Goal: Information Seeking & Learning: Understand process/instructions

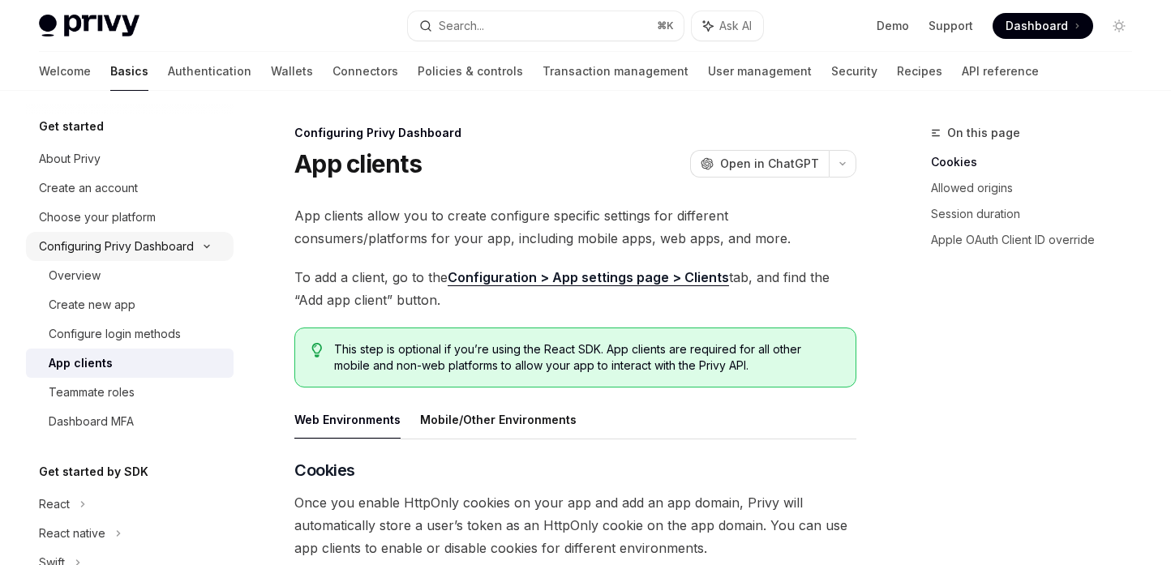
scroll to position [29, 0]
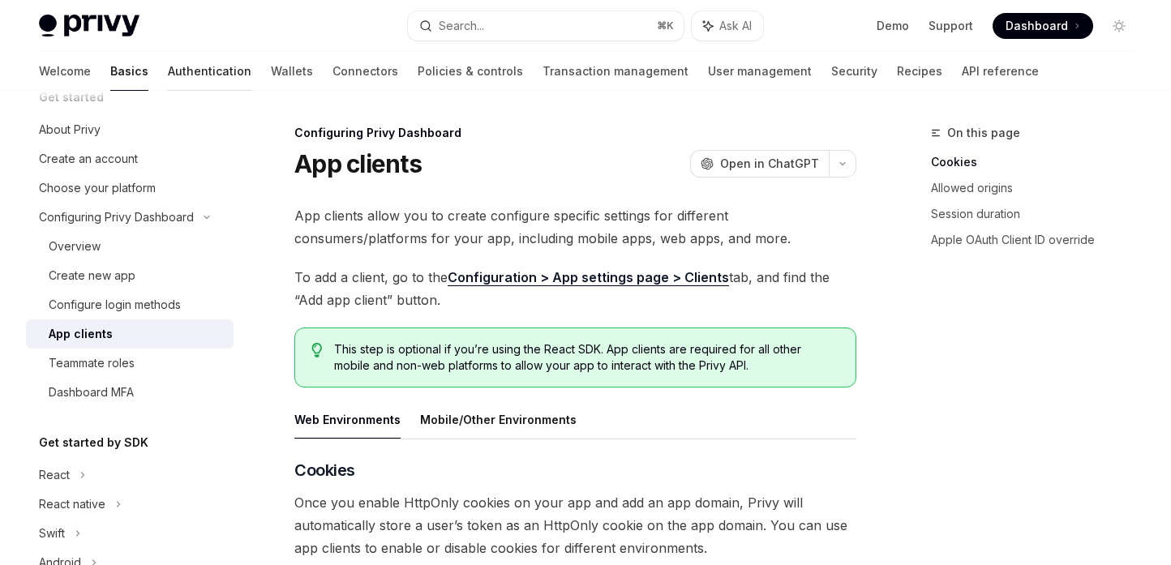
click at [168, 68] on link "Authentication" at bounding box center [210, 71] width 84 height 39
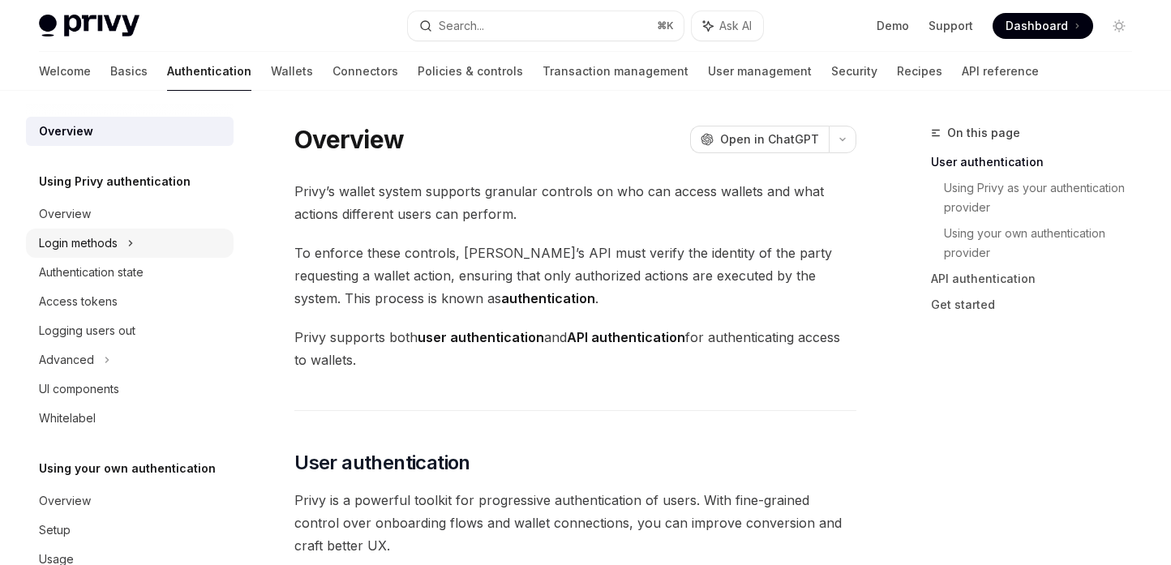
click at [122, 239] on div "Login methods" at bounding box center [130, 243] width 208 height 29
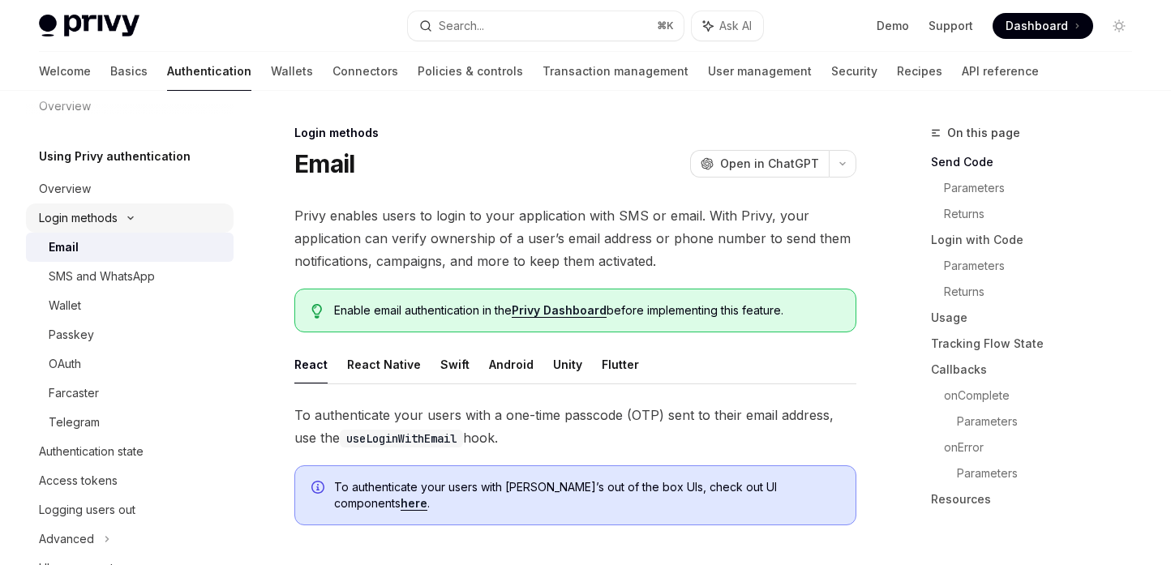
scroll to position [30, 0]
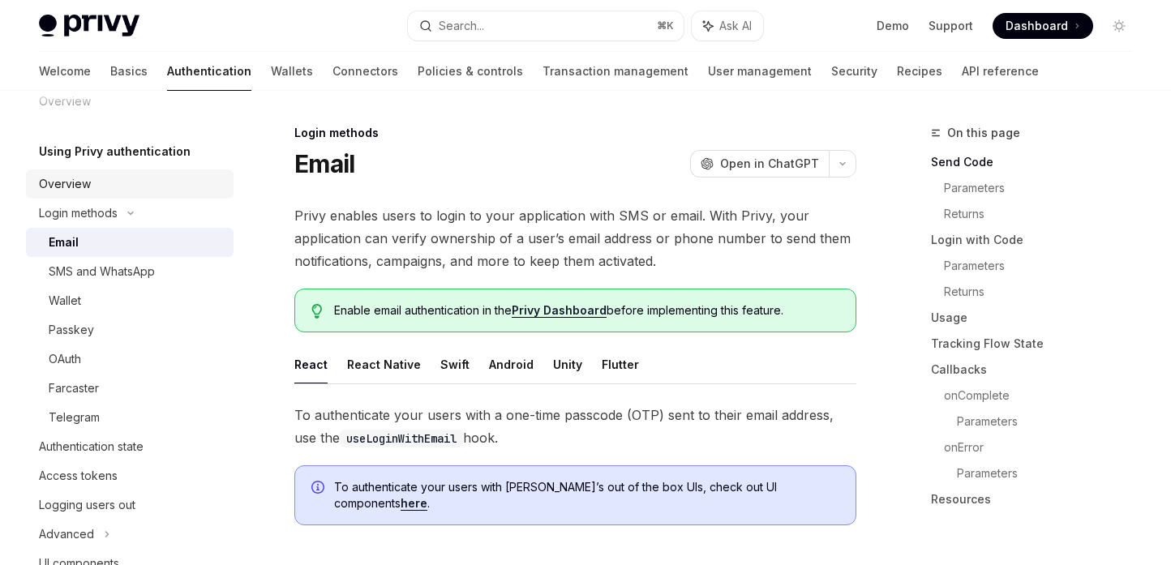
click at [135, 171] on link "Overview" at bounding box center [130, 184] width 208 height 29
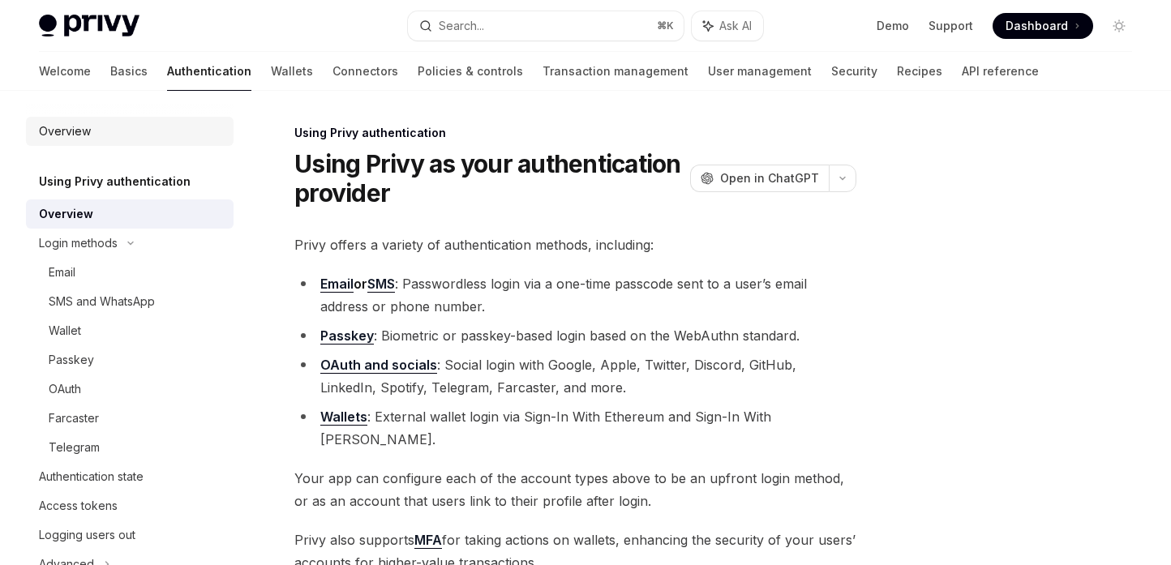
click at [73, 132] on div "Overview" at bounding box center [65, 131] width 52 height 19
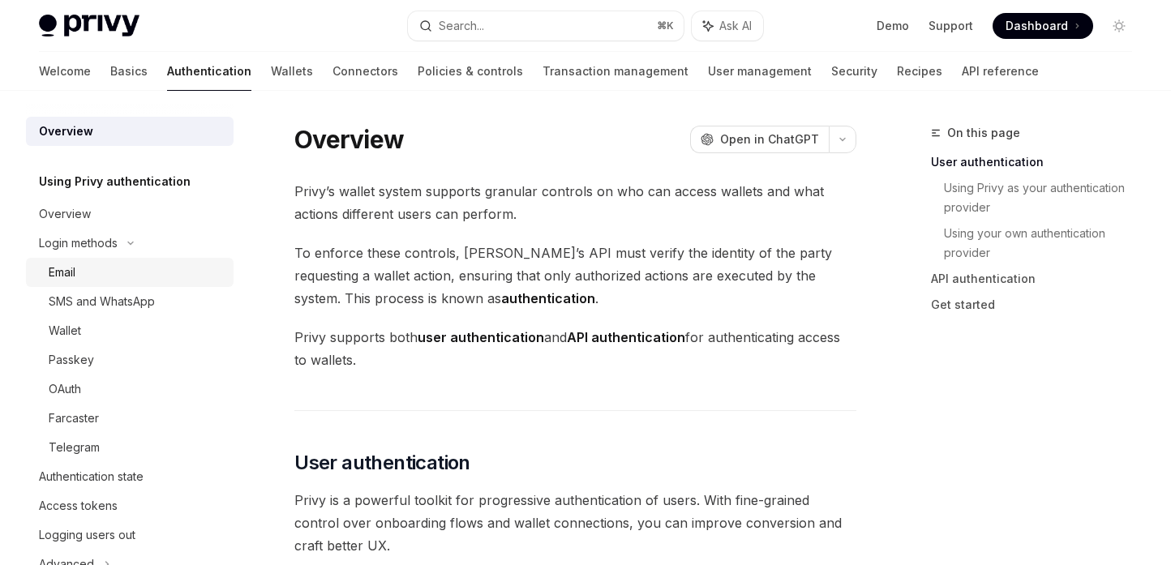
scroll to position [54, 0]
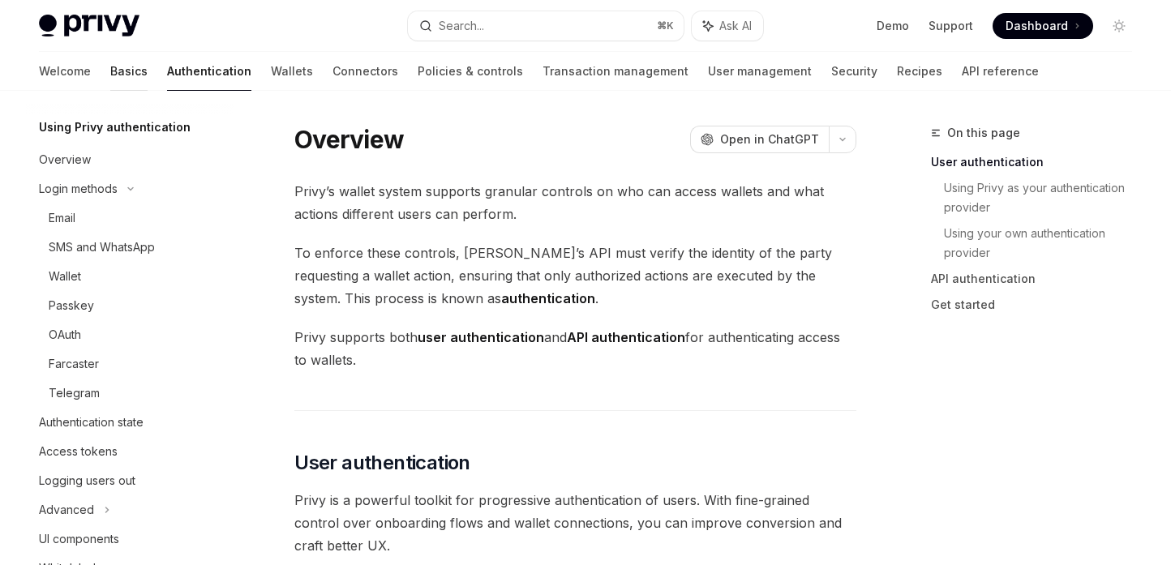
click at [110, 68] on link "Basics" at bounding box center [128, 71] width 37 height 39
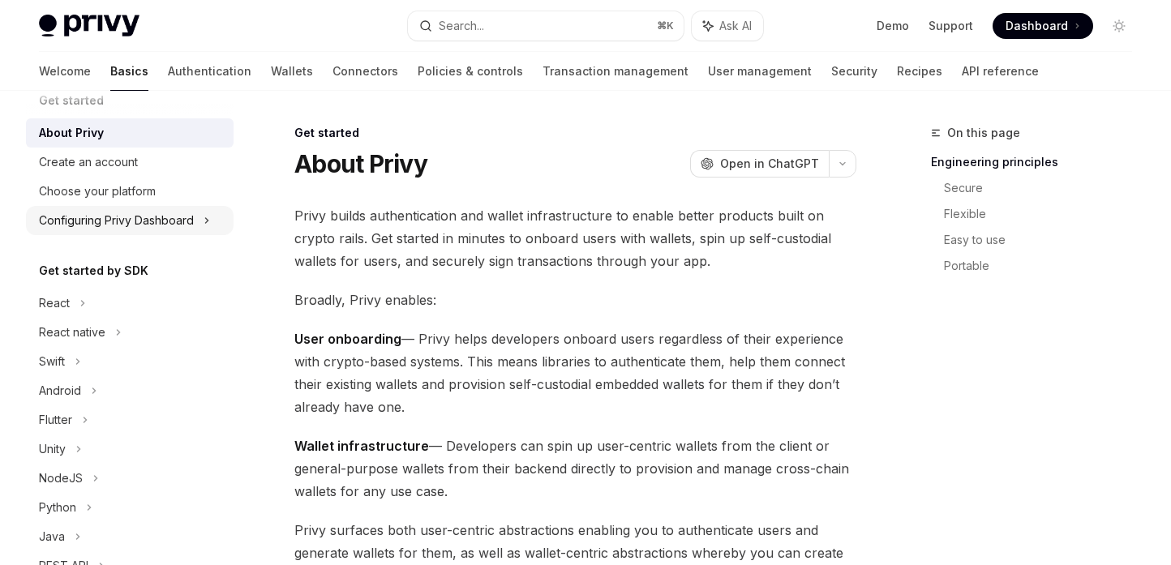
click at [149, 213] on div "Configuring Privy Dashboard" at bounding box center [116, 220] width 155 height 19
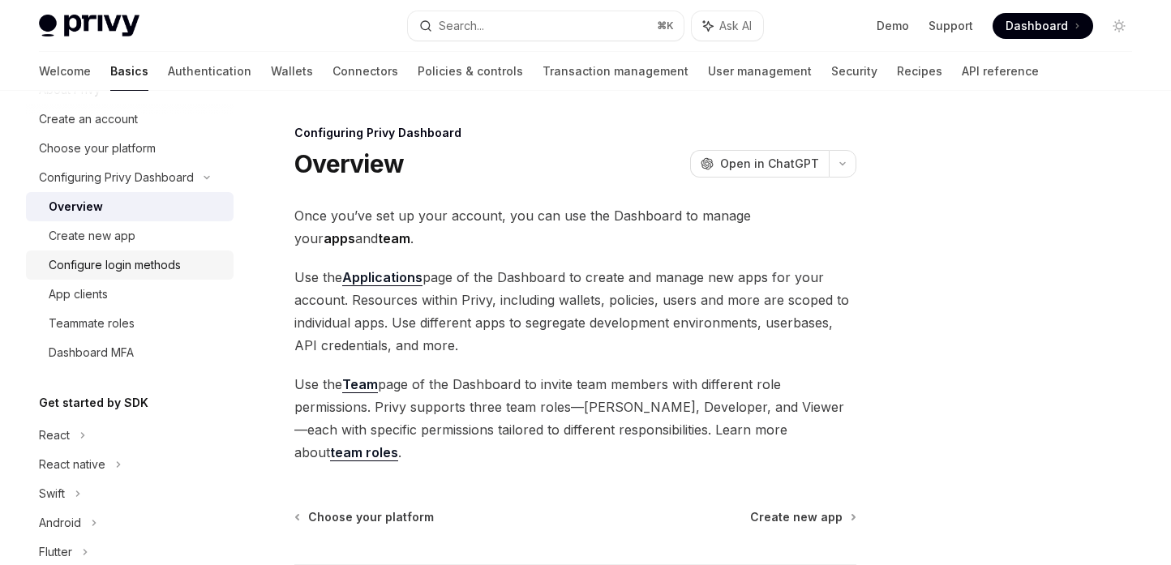
scroll to position [71, 0]
click at [150, 288] on div "App clients" at bounding box center [136, 291] width 175 height 19
type textarea "*"
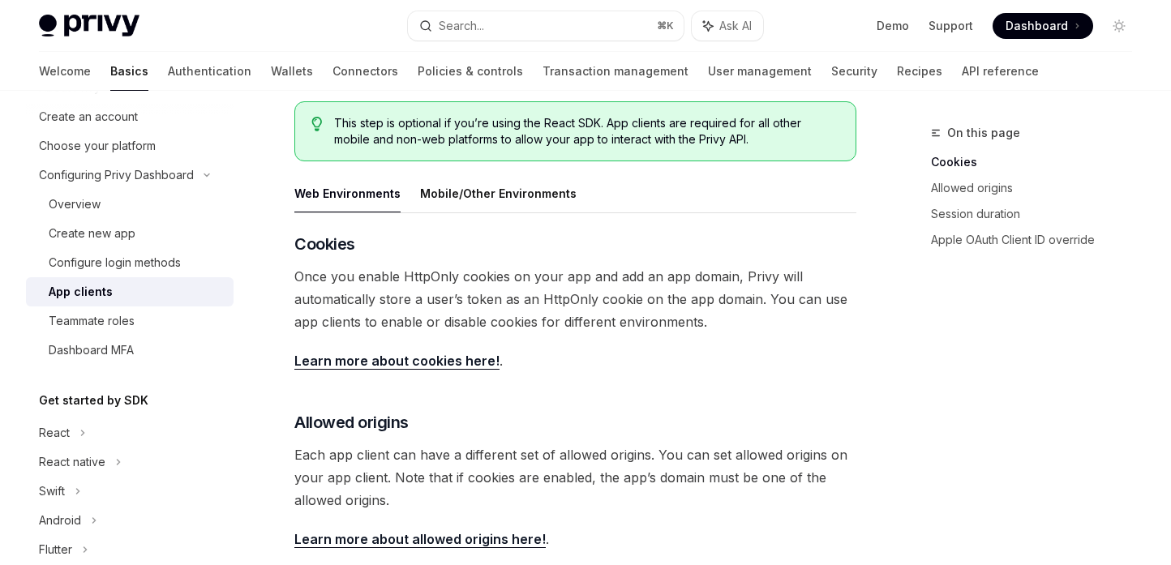
scroll to position [225, 0]
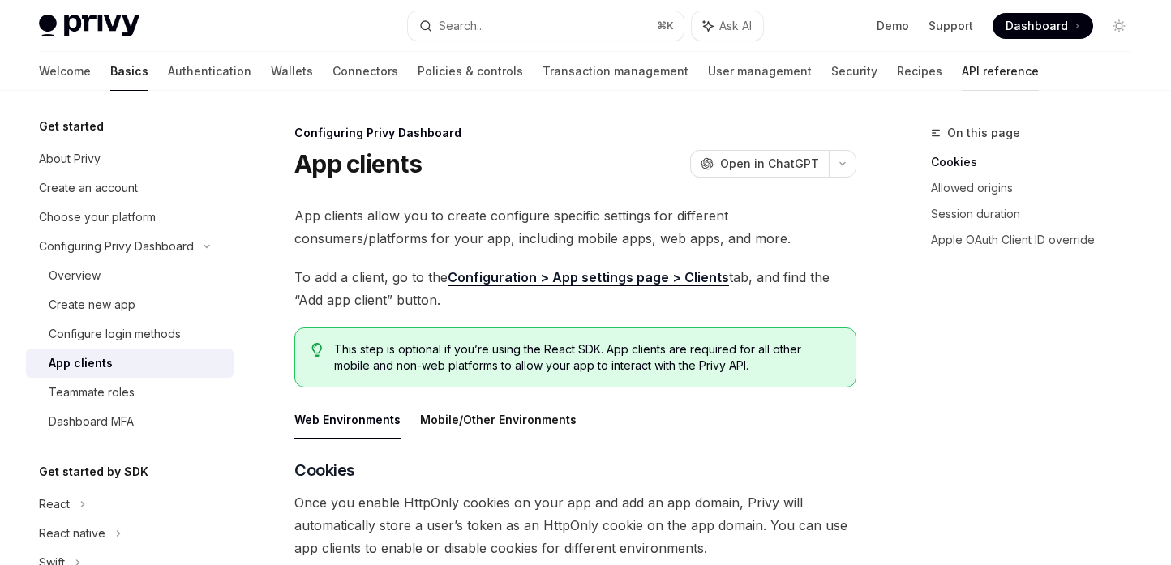
click at [962, 64] on link "API reference" at bounding box center [1000, 71] width 77 height 39
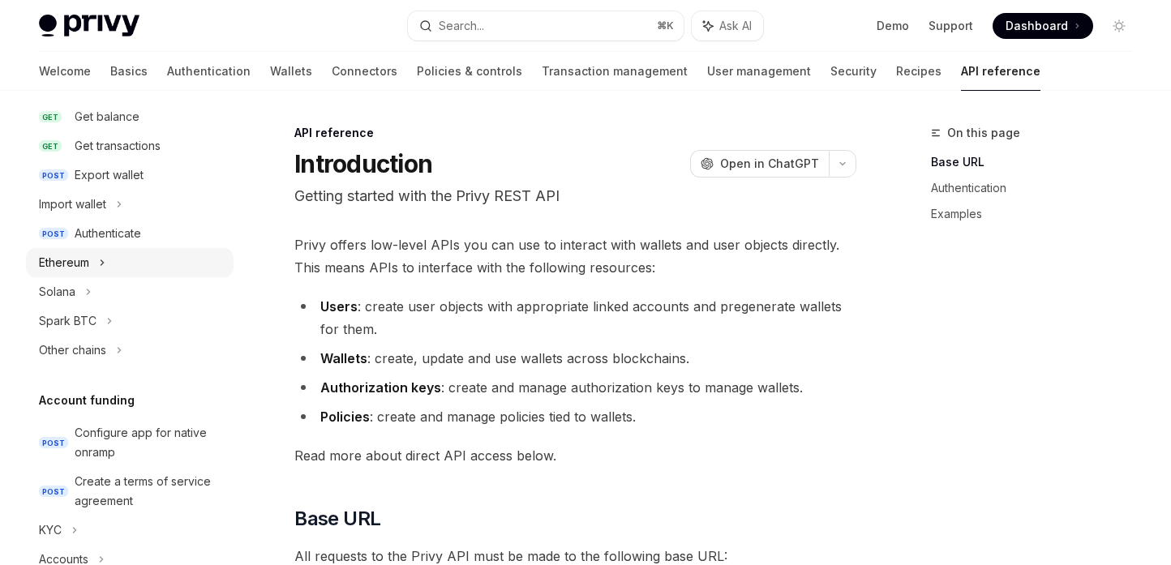
scroll to position [243, 0]
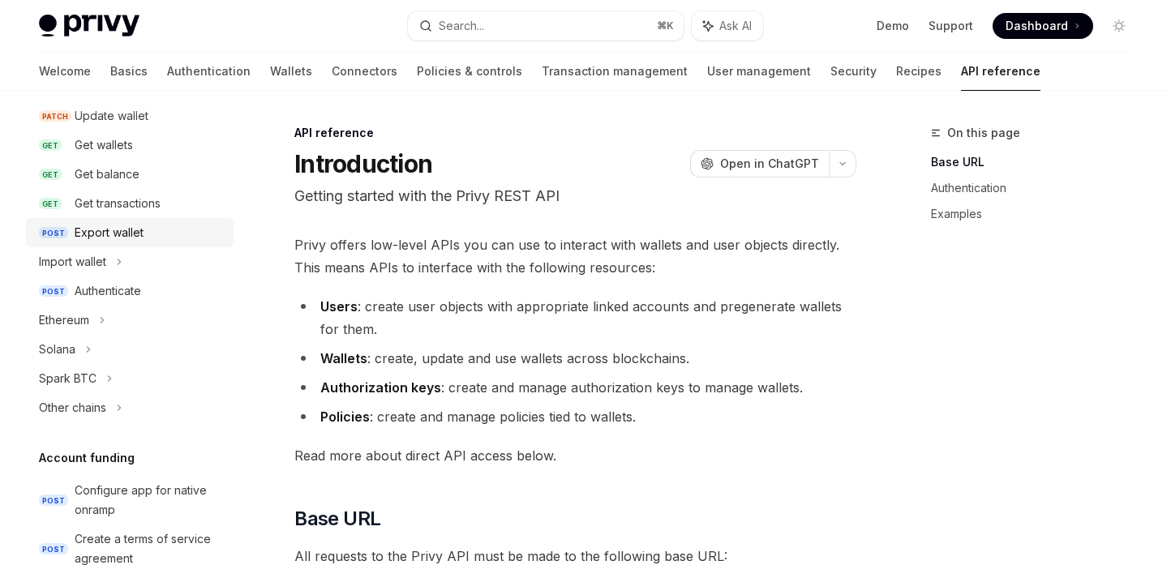
click at [126, 234] on div "Export wallet" at bounding box center [109, 232] width 69 height 19
type textarea "*"
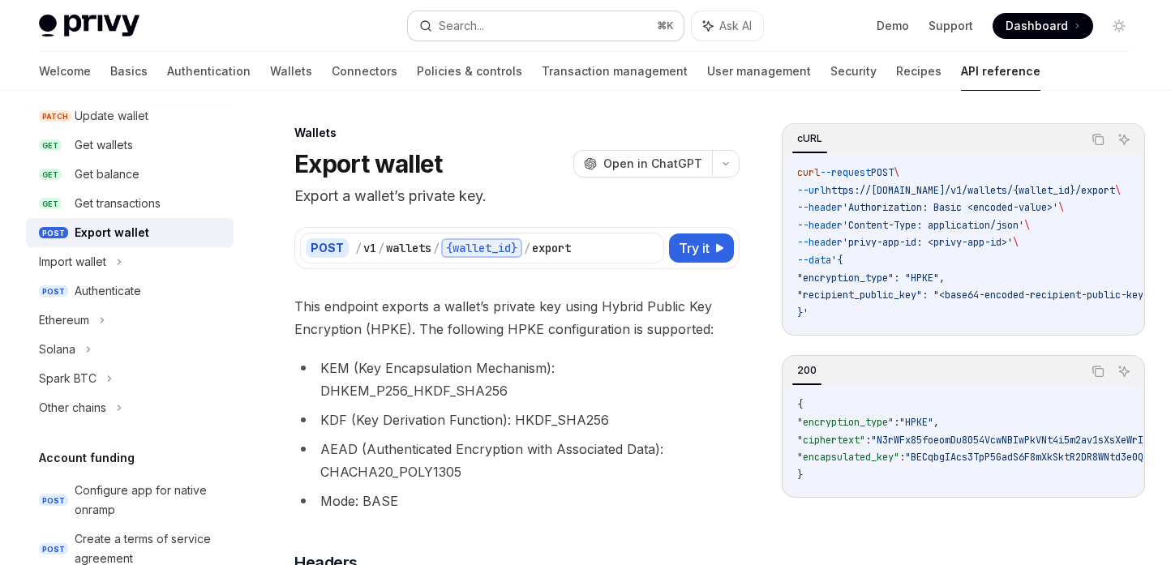
click at [488, 14] on button "Search... ⌘ K" at bounding box center [546, 25] width 277 height 29
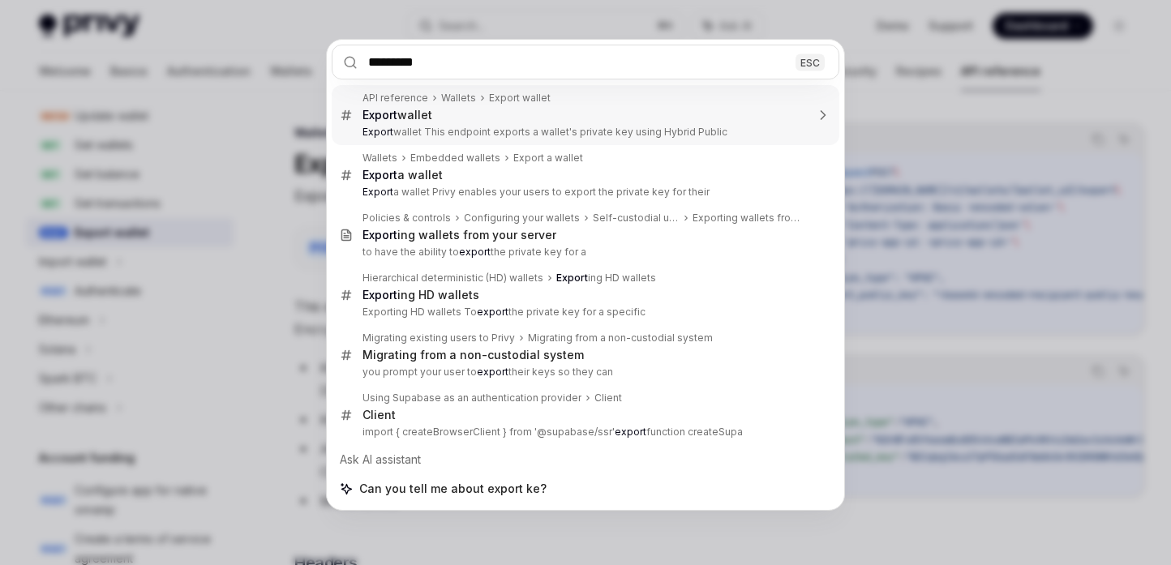
type input "**********"
type textarea "*"
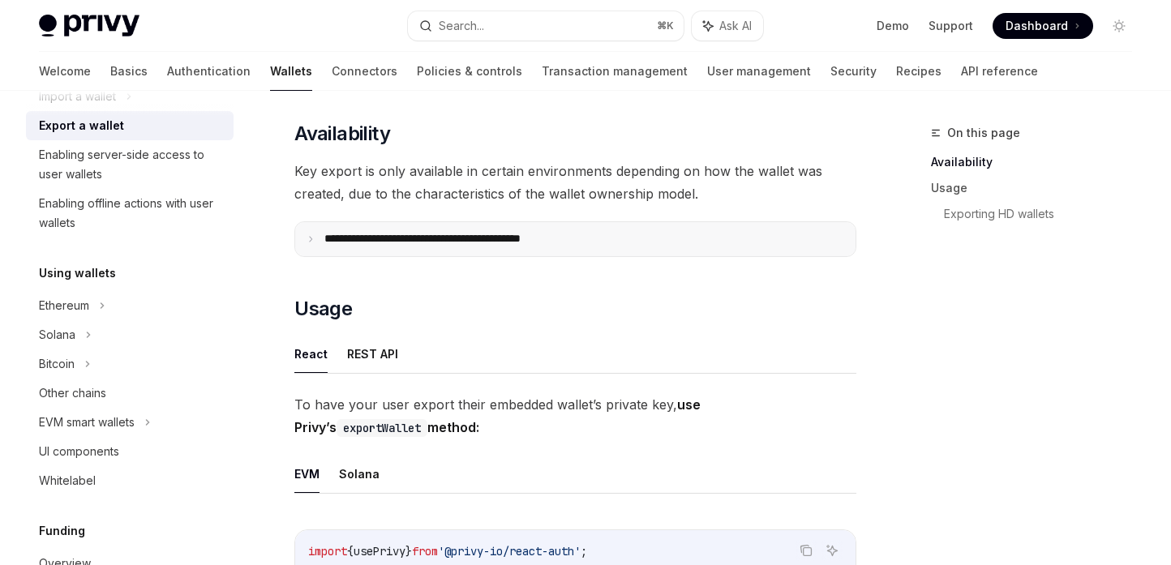
click at [424, 241] on p "**********" at bounding box center [458, 239] width 268 height 15
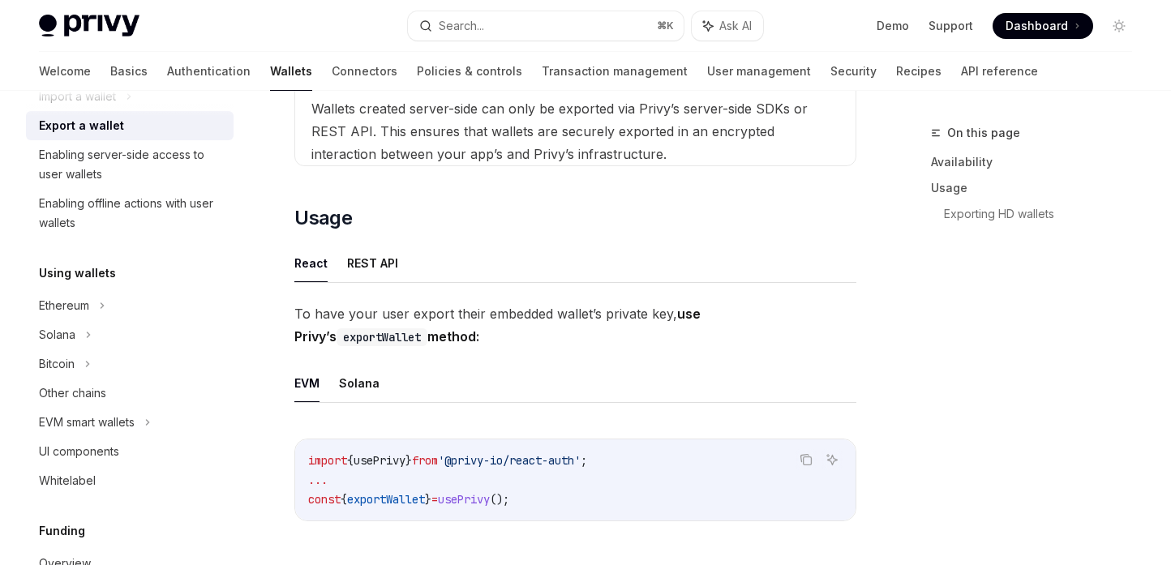
scroll to position [720, 0]
